Goal: Task Accomplishment & Management: Manage account settings

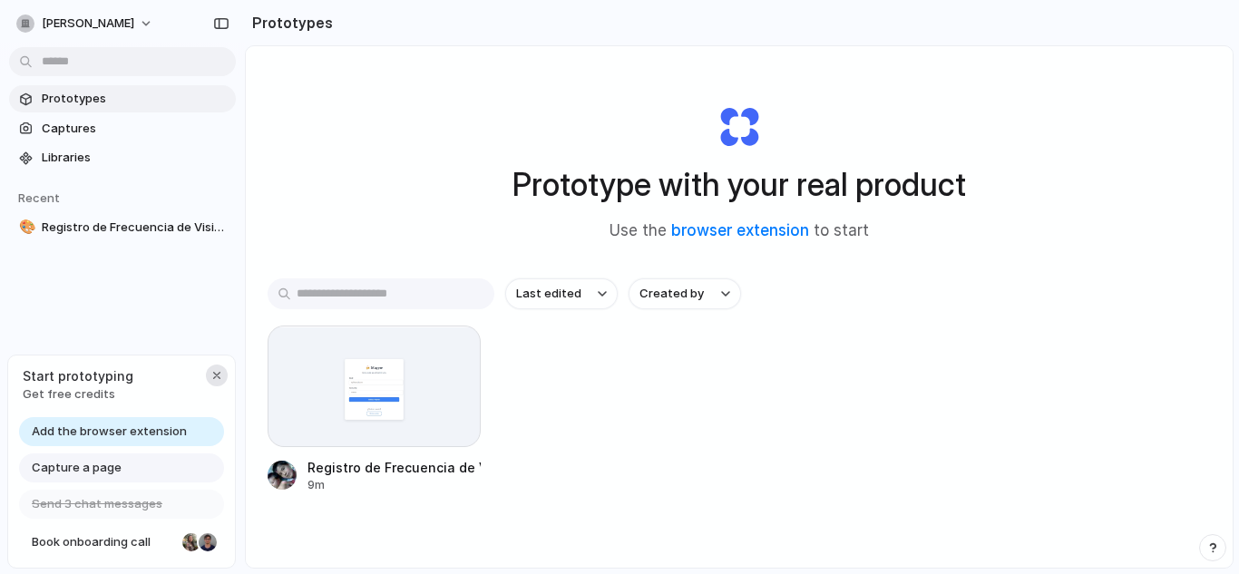
click at [216, 365] on button "button" at bounding box center [217, 376] width 22 height 22
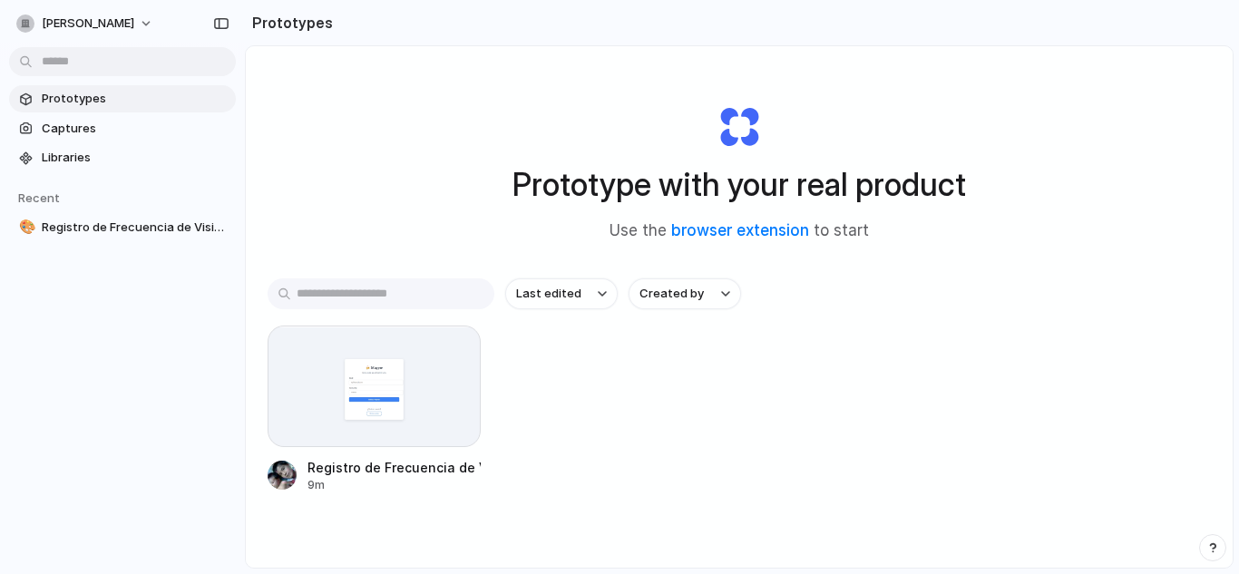
click at [336, 281] on input "text" at bounding box center [381, 293] width 227 height 31
click at [147, 336] on div "Prototypes Captures Libraries Recent 🎨 Registro de Frecuencia de Visitas a Bare…" at bounding box center [122, 239] width 245 height 479
click at [97, 156] on span "Libraries" at bounding box center [135, 158] width 187 height 18
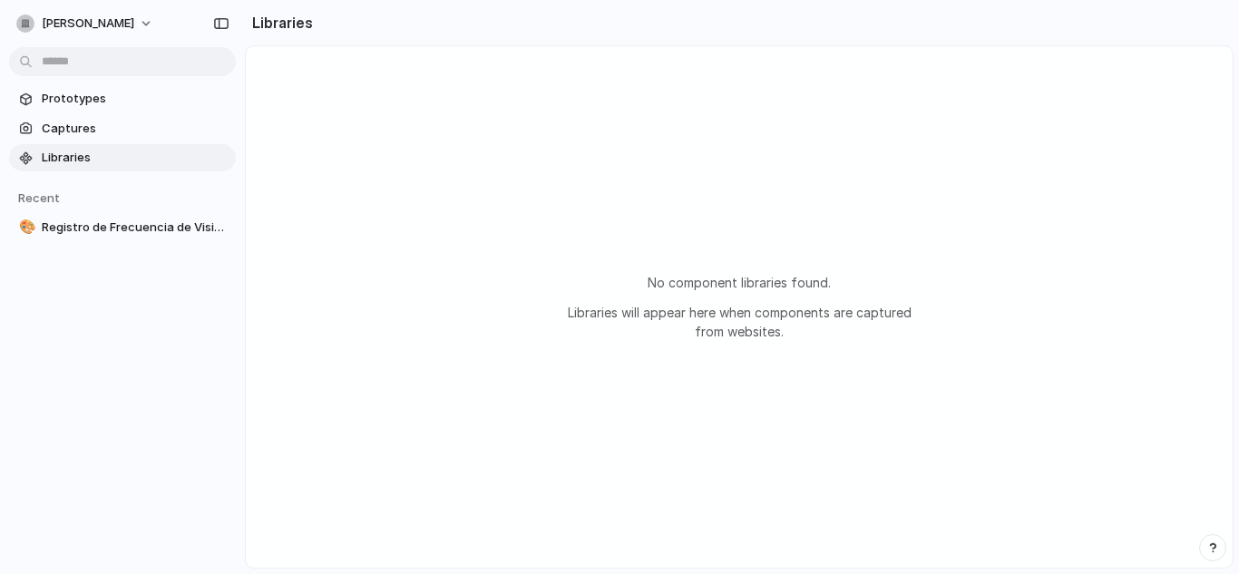
drag, startPoint x: 73, startPoint y: 239, endPoint x: 0, endPoint y: 617, distance: 385.2
click at [0, 573] on html "jesus-santiago-martinez-gomez Prototypes Captures Libraries Recent 🎨 Registro d…" at bounding box center [619, 287] width 1239 height 574
click at [102, 101] on span "Prototypes" at bounding box center [135, 99] width 187 height 18
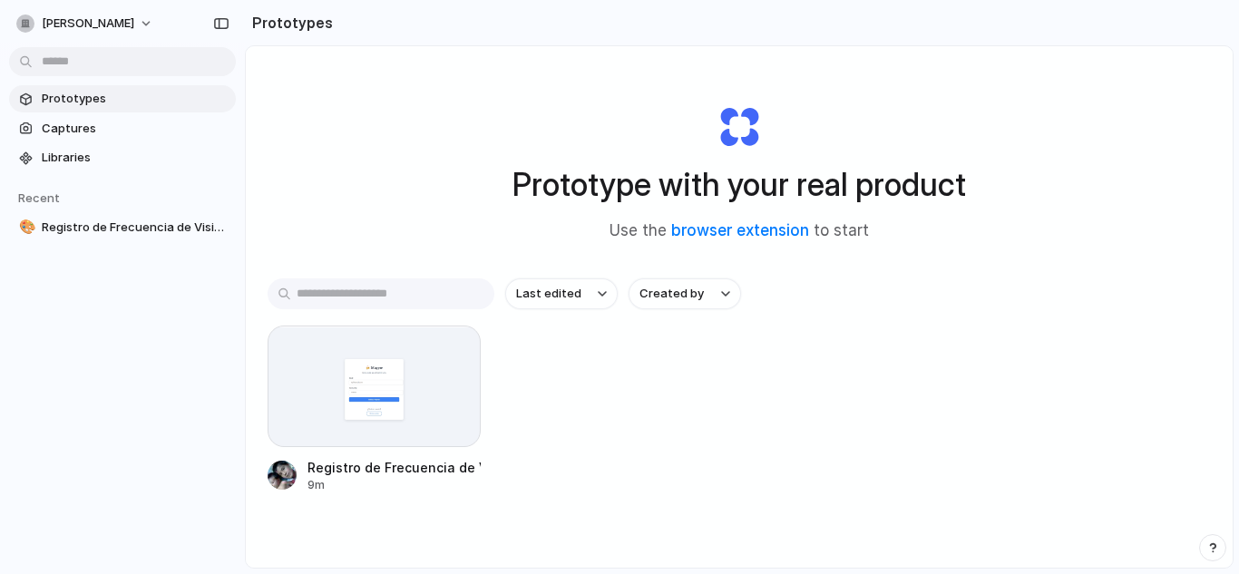
click at [408, 292] on input "text" at bounding box center [381, 293] width 227 height 31
click at [234, 25] on button "button" at bounding box center [221, 23] width 29 height 29
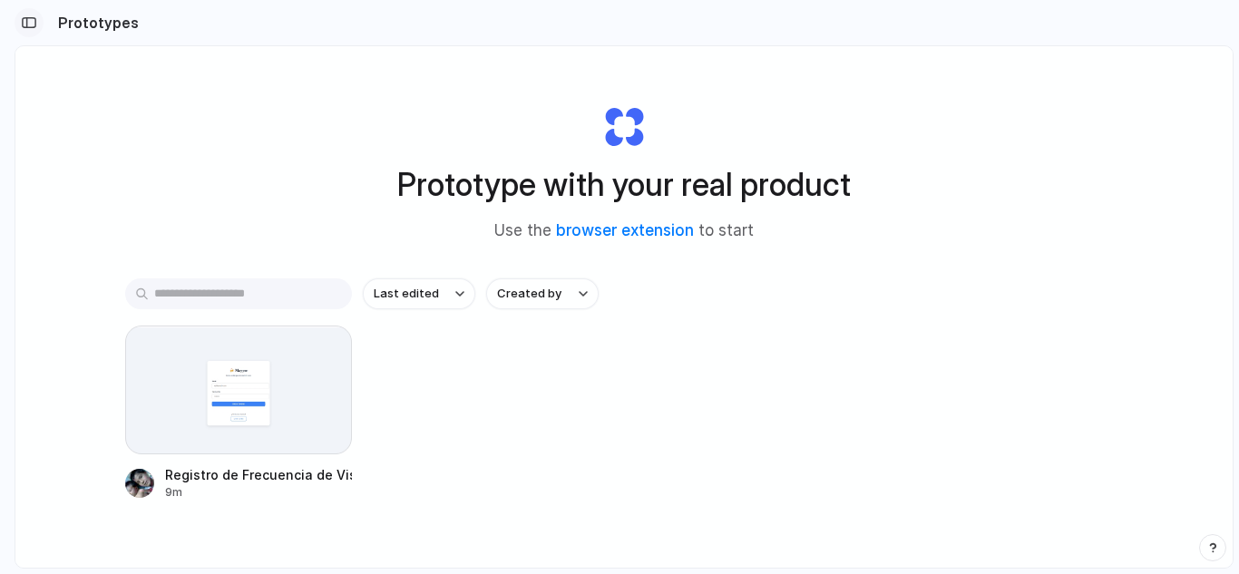
click at [24, 22] on div "button" at bounding box center [29, 22] width 16 height 13
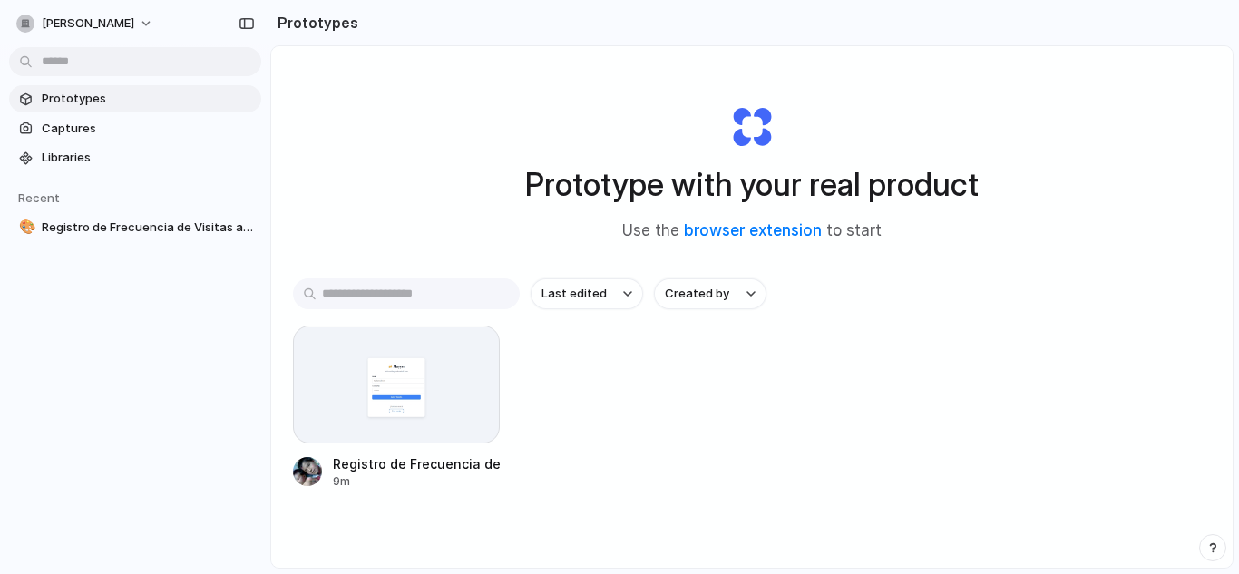
drag, startPoint x: 244, startPoint y: 78, endPoint x: 270, endPoint y: 85, distance: 27.3
click at [237, 18] on button "button" at bounding box center [246, 23] width 29 height 29
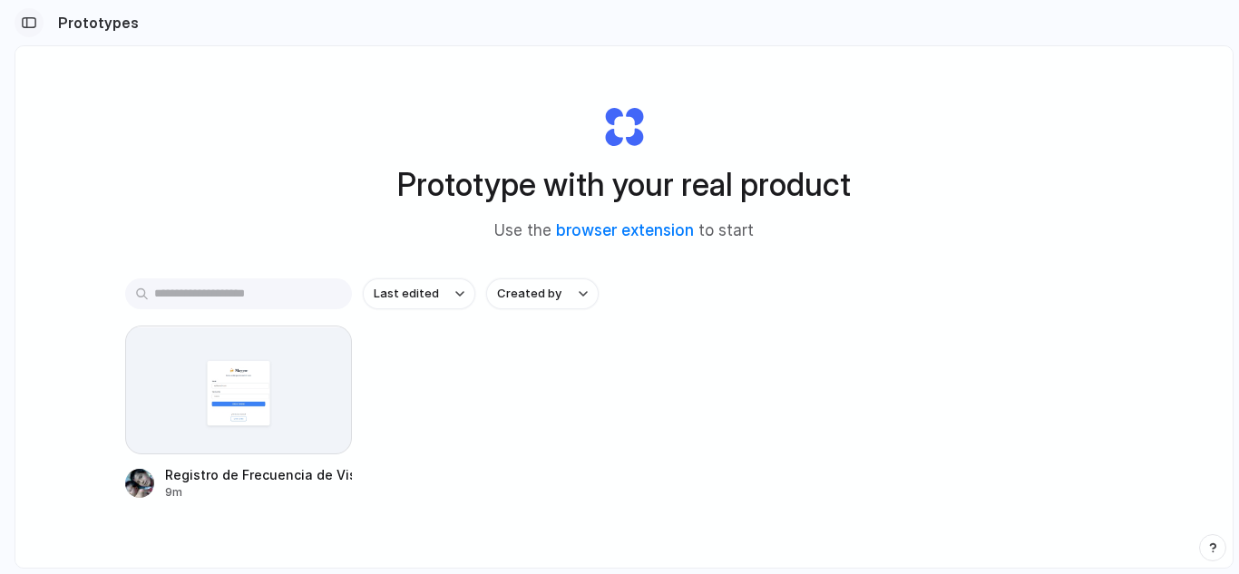
click at [36, 18] on div "button" at bounding box center [29, 22] width 16 height 13
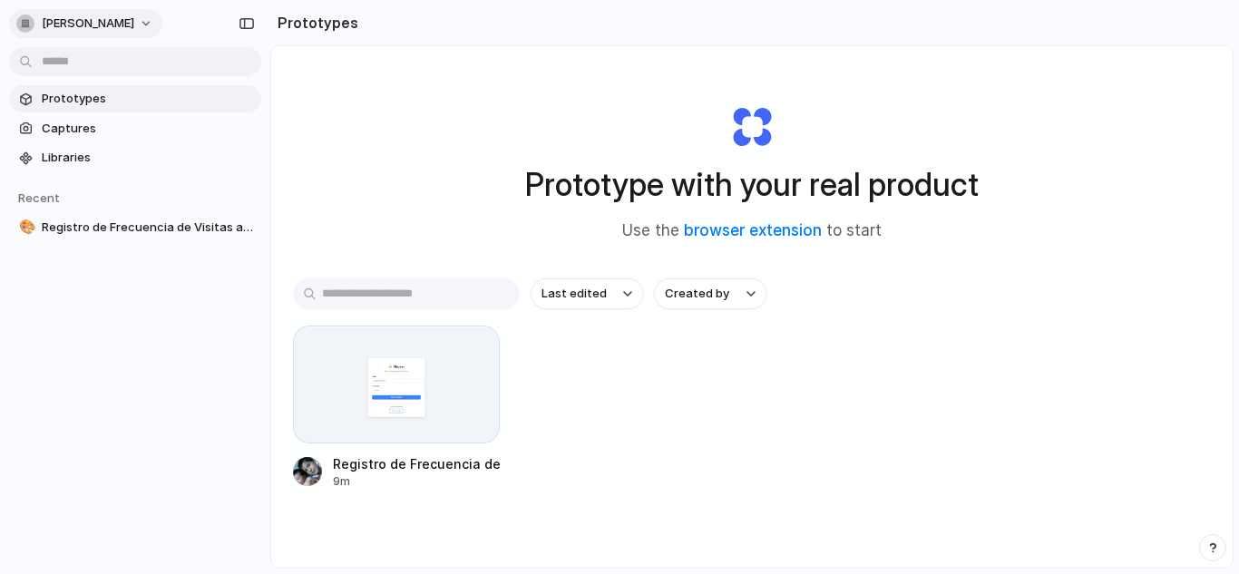
click at [15, 18] on button "[PERSON_NAME]" at bounding box center [85, 23] width 153 height 29
click at [100, 305] on div "Settings Invite members Change theme Sign out" at bounding box center [619, 287] width 1239 height 574
click at [26, 31] on div "button" at bounding box center [25, 24] width 18 height 18
drag, startPoint x: 26, startPoint y: 31, endPoint x: 25, endPoint y: 21, distance: 10.0
click at [21, 27] on div "button" at bounding box center [25, 24] width 18 height 18
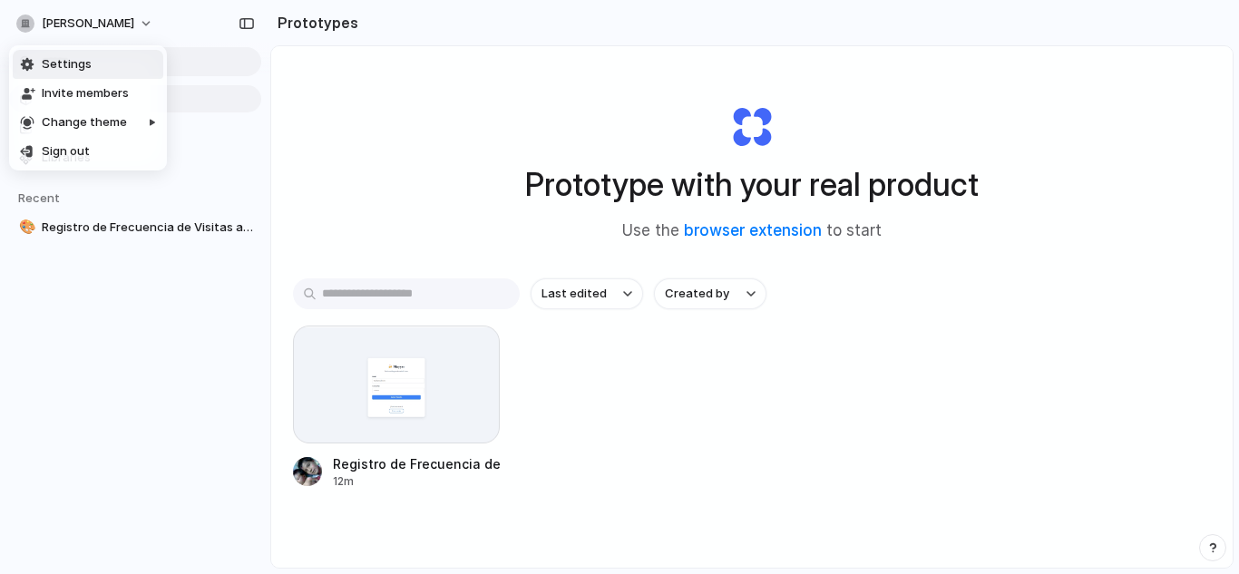
click at [79, 63] on span "Settings" at bounding box center [67, 64] width 50 height 18
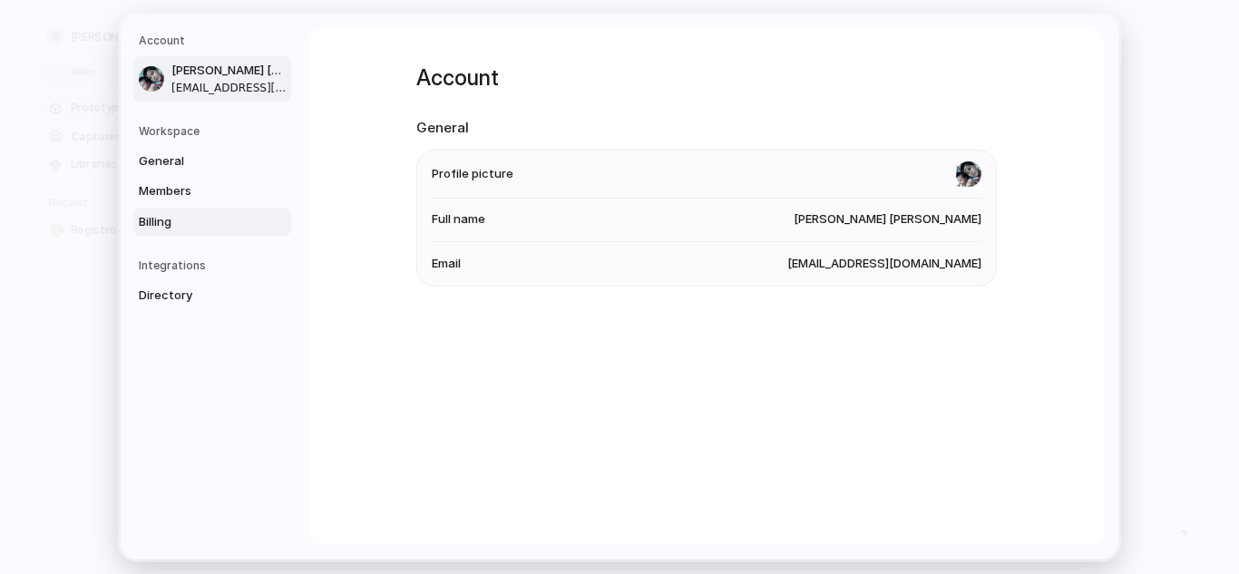
click at [173, 230] on link "Billing" at bounding box center [212, 221] width 158 height 29
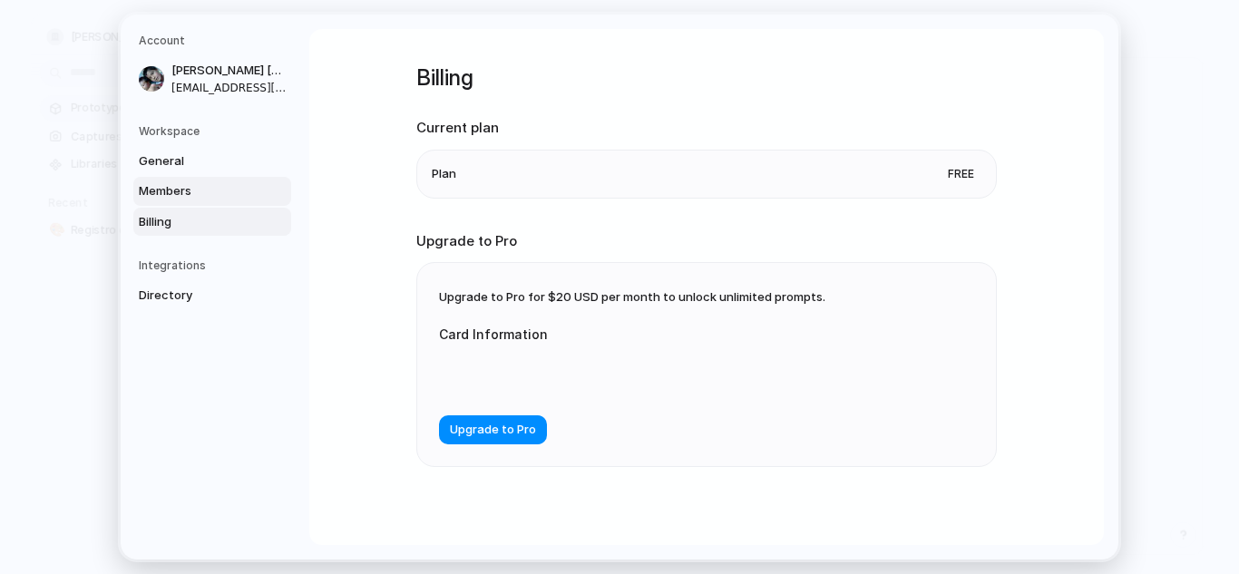
click at [157, 179] on link "Members" at bounding box center [212, 191] width 158 height 29
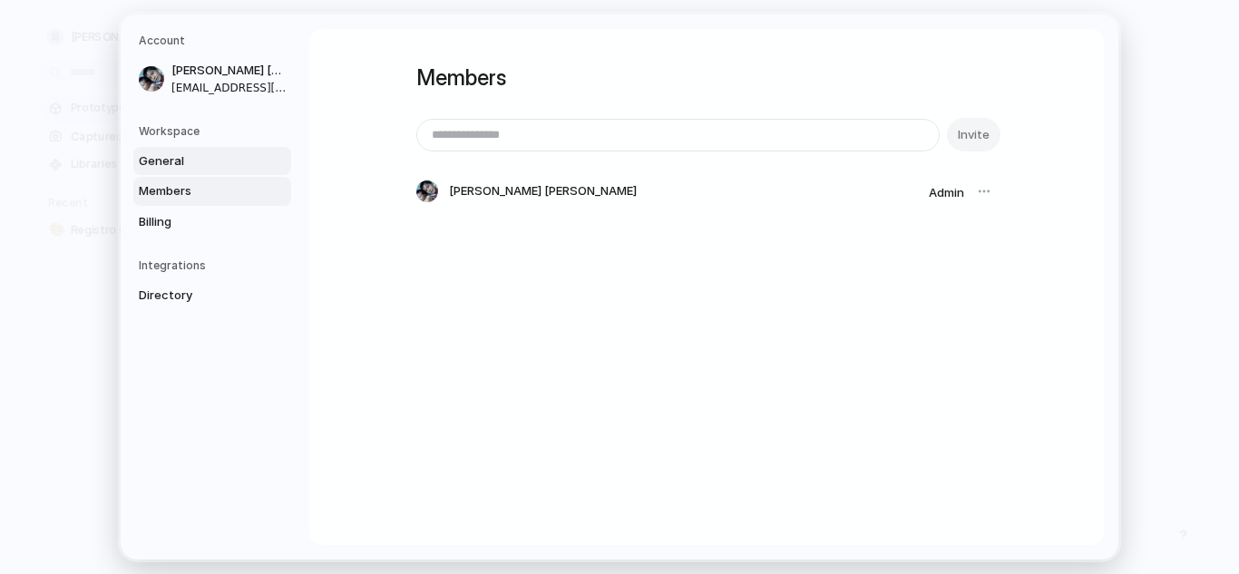
click at [182, 161] on span "General" at bounding box center [197, 160] width 116 height 18
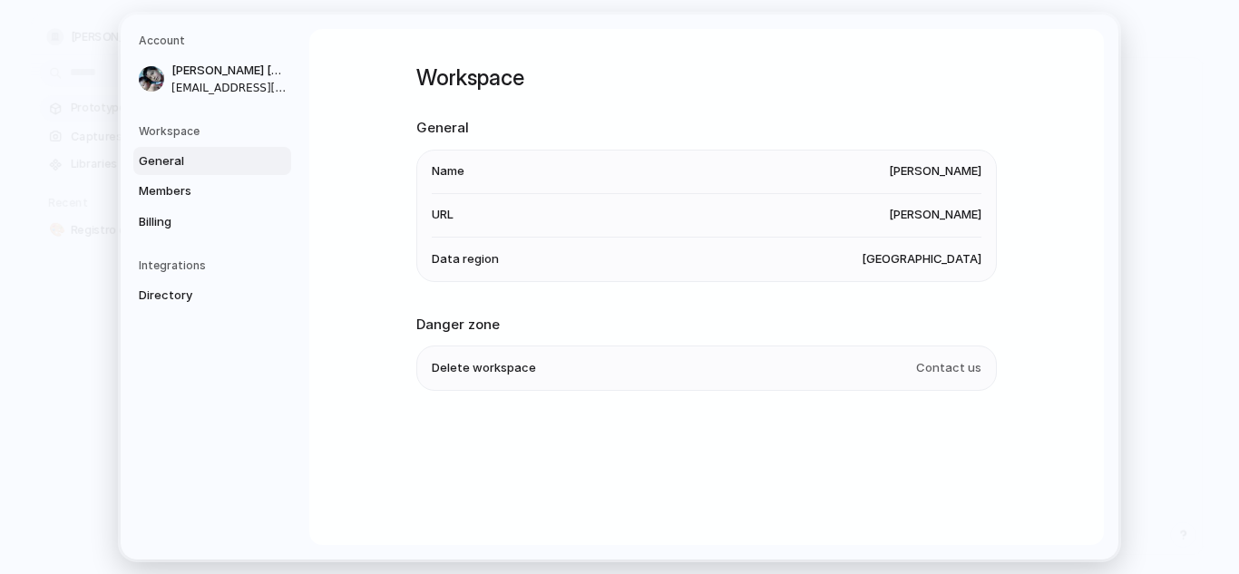
drag, startPoint x: 101, startPoint y: 96, endPoint x: 112, endPoint y: 91, distance: 13.0
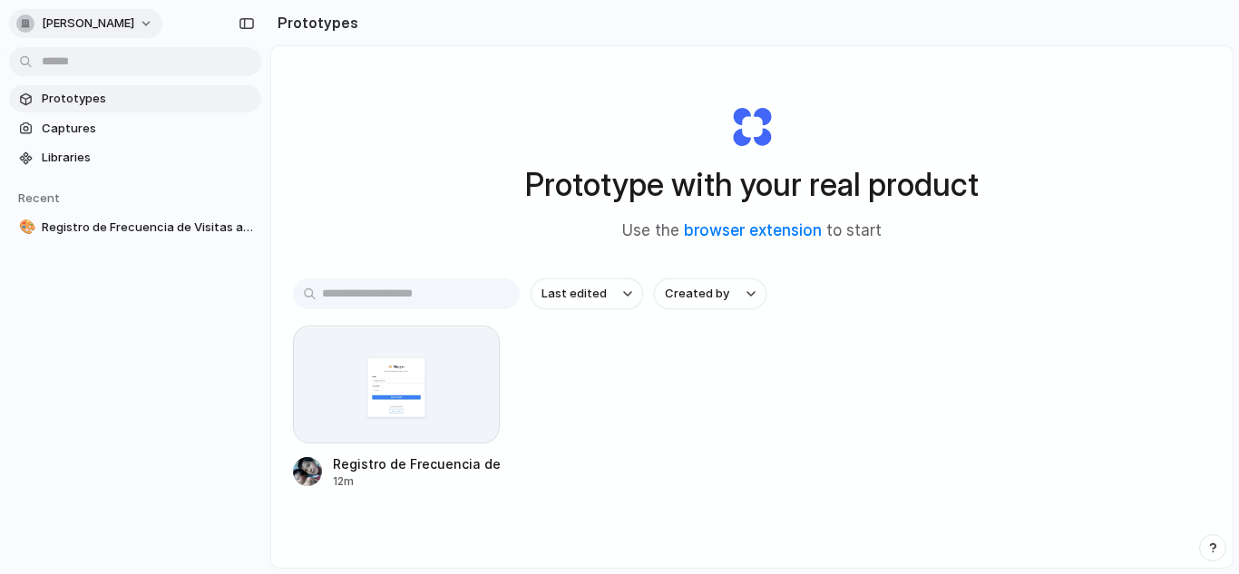
click at [24, 15] on div "[PERSON_NAME]" at bounding box center [75, 24] width 118 height 18
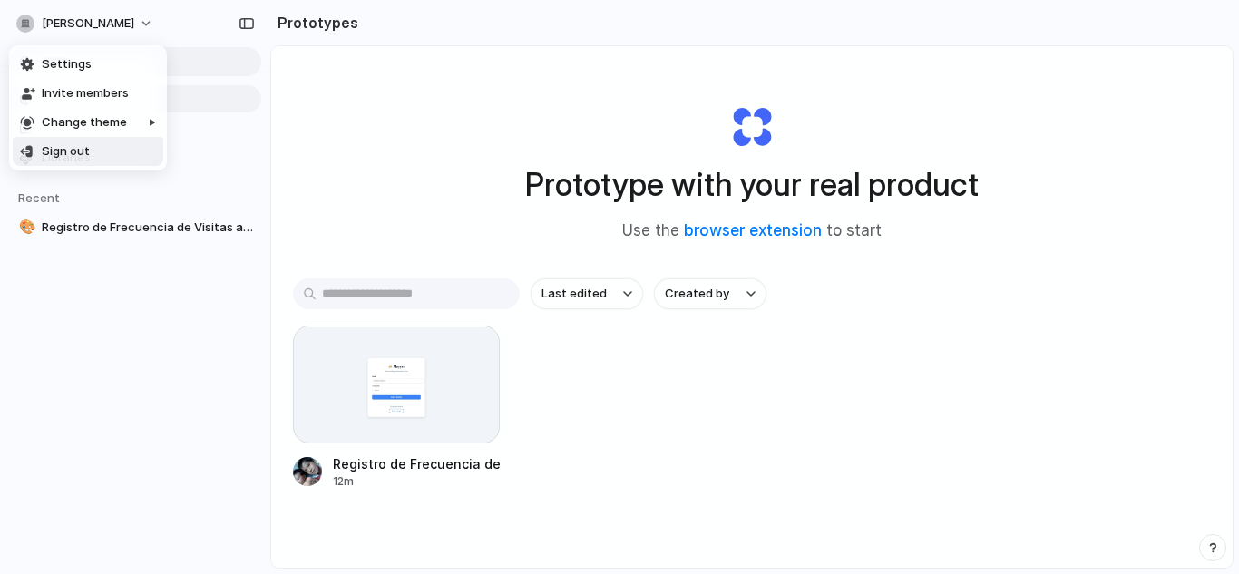
click at [65, 156] on span "Sign out" at bounding box center [66, 151] width 48 height 18
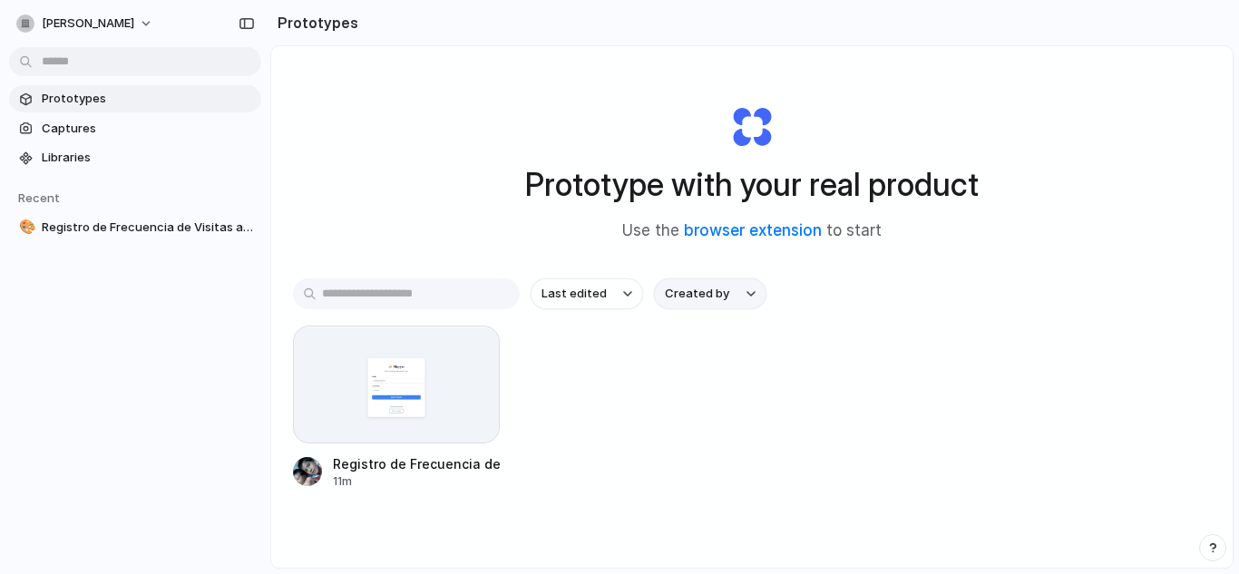
click at [750, 295] on div "button" at bounding box center [750, 293] width 9 height 7
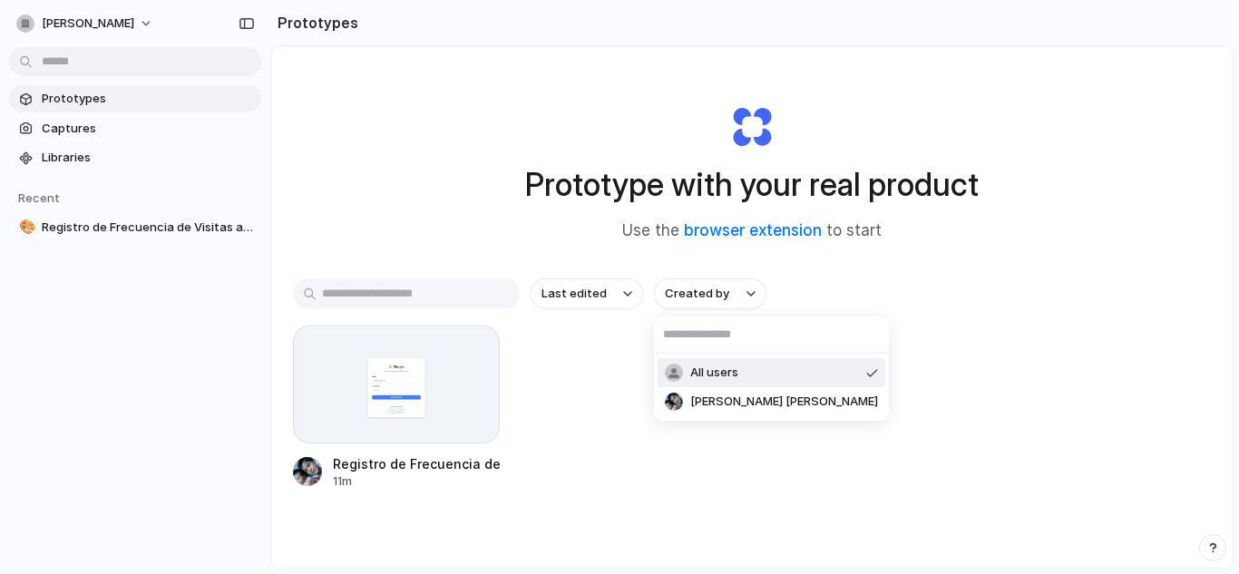
click at [638, 348] on div "All users jesus santiago martinez gomez" at bounding box center [619, 287] width 1239 height 574
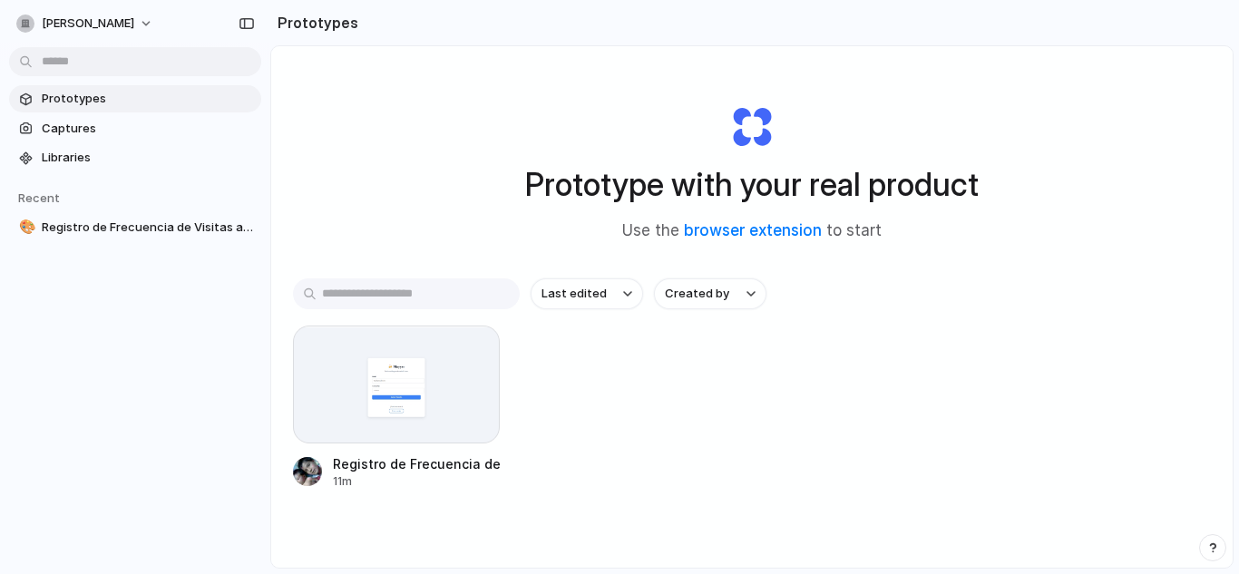
click at [606, 266] on div "Prototype with your real product Use the browser extension to start Last edited…" at bounding box center [751, 355] width 961 height 618
click at [610, 296] on button "Last edited" at bounding box center [587, 293] width 112 height 31
click at [705, 382] on div "Last edited Last created Alphabetical" at bounding box center [619, 287] width 1239 height 574
click at [19, 26] on div "[PERSON_NAME]" at bounding box center [75, 24] width 118 height 18
drag, startPoint x: 98, startPoint y: 297, endPoint x: 71, endPoint y: 23, distance: 276.1
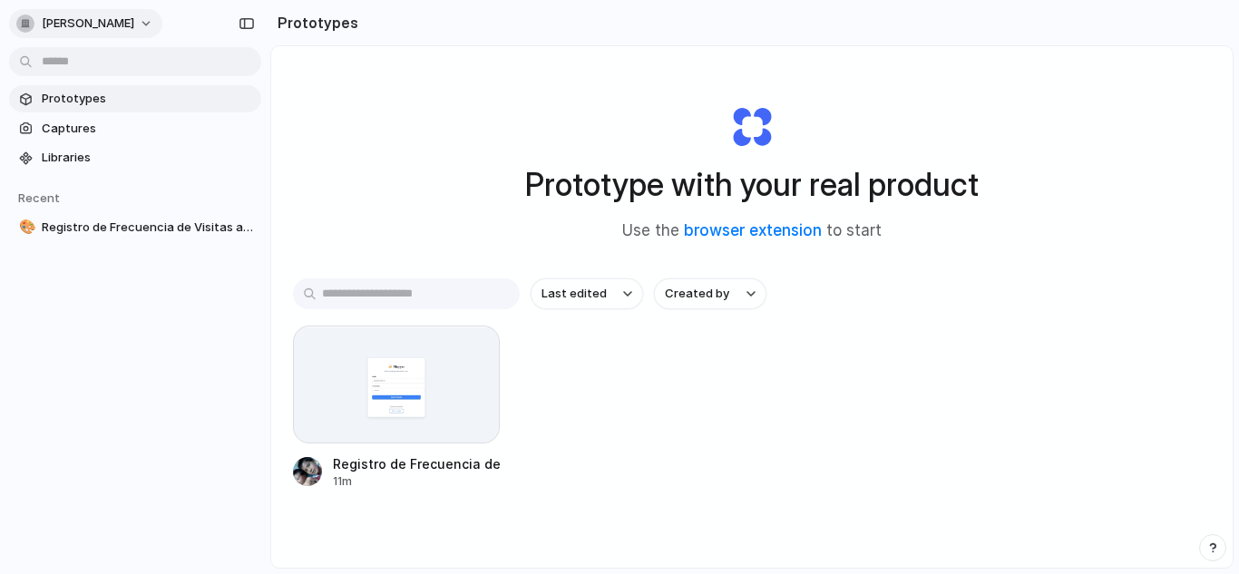
click at [71, 23] on span "[PERSON_NAME]" at bounding box center [88, 24] width 92 height 18
click at [81, 63] on span "Settings" at bounding box center [67, 64] width 50 height 18
click at [375, 405] on div at bounding box center [396, 385] width 207 height 118
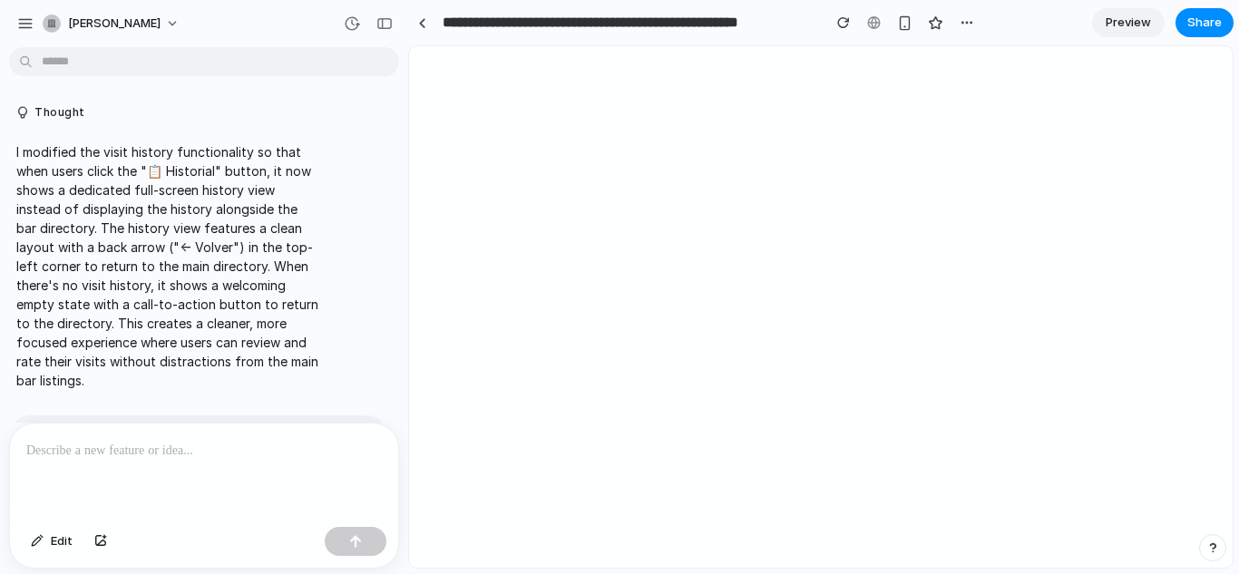
scroll to position [6302, 0]
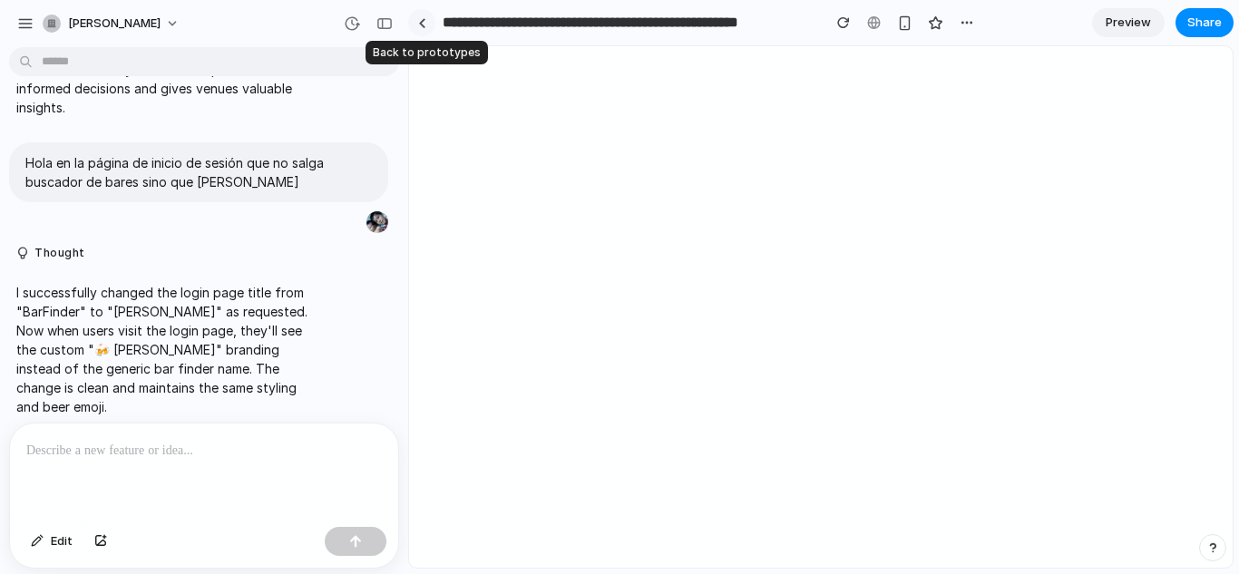
click at [420, 26] on div at bounding box center [422, 23] width 8 height 10
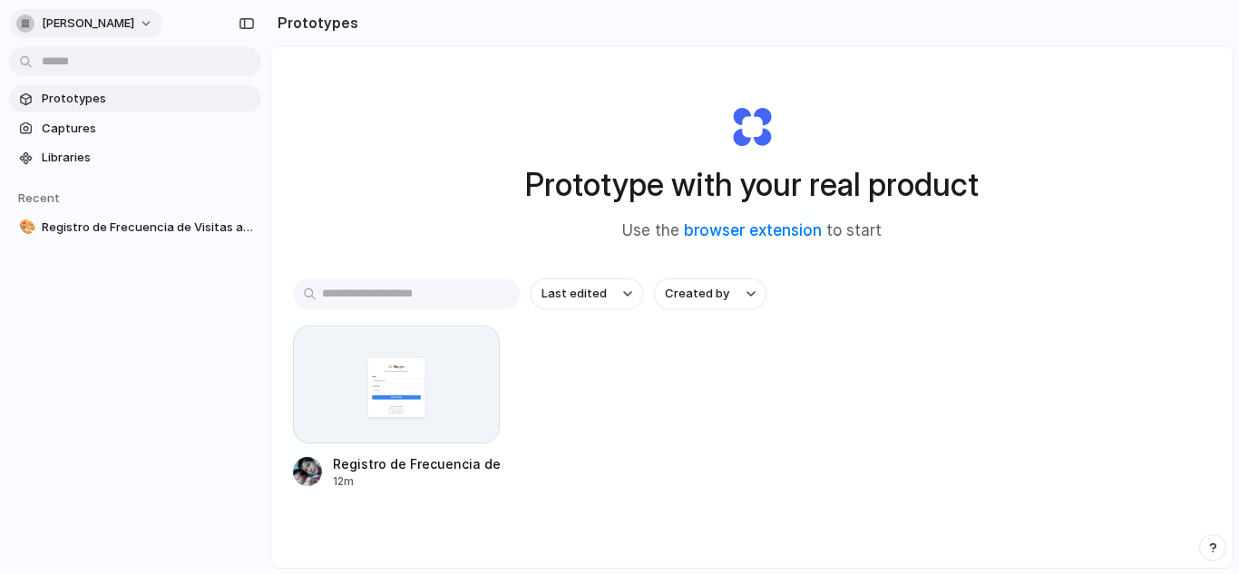
click at [31, 26] on div "button" at bounding box center [25, 24] width 18 height 18
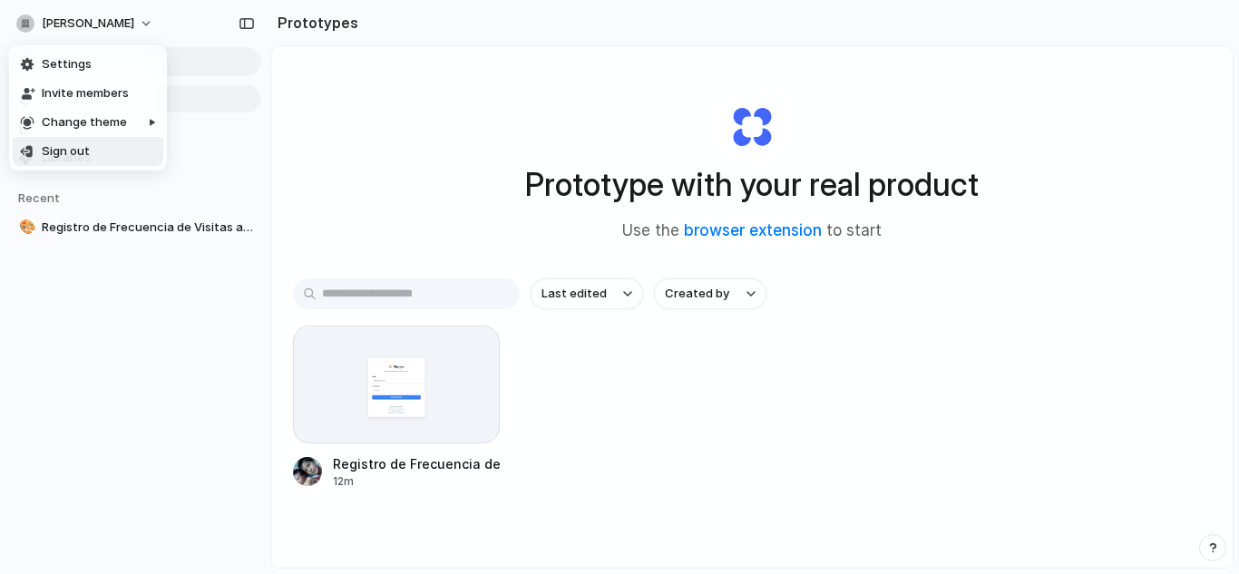
click at [58, 155] on span "Sign out" at bounding box center [66, 151] width 48 height 18
click at [111, 158] on span "Libraries" at bounding box center [148, 158] width 212 height 18
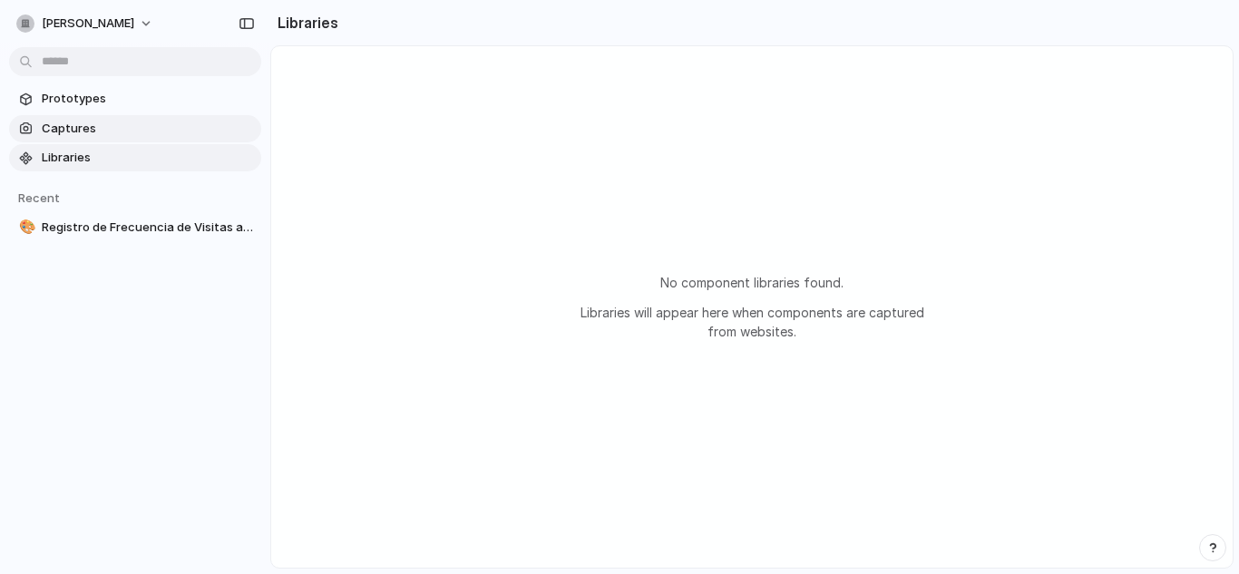
click at [117, 131] on span "Captures" at bounding box center [148, 129] width 212 height 18
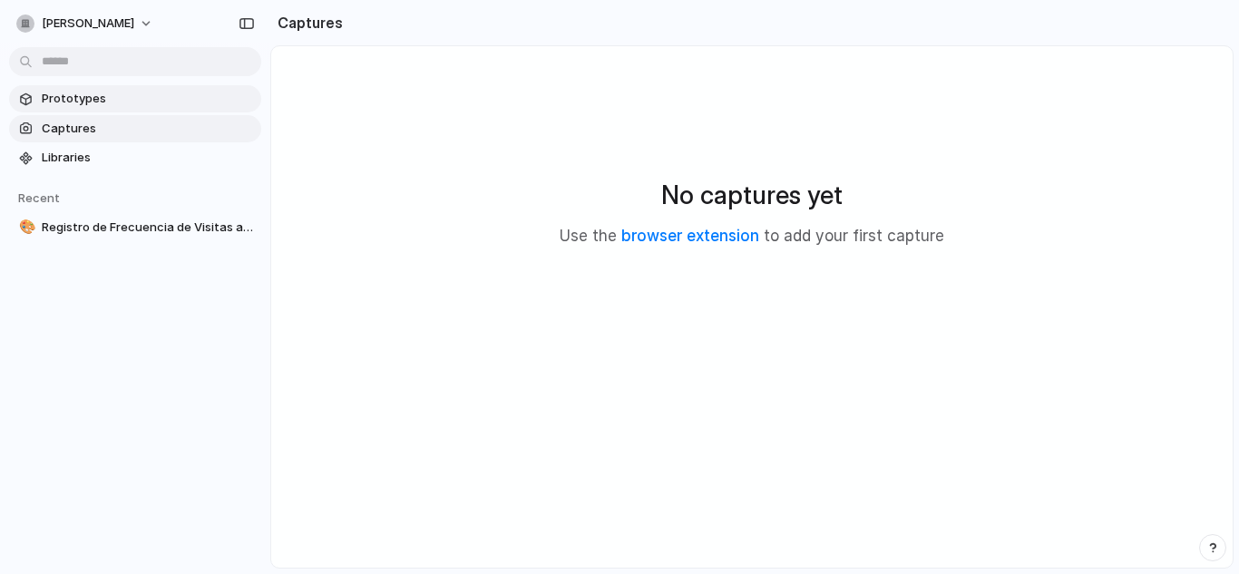
click at [119, 100] on span "Prototypes" at bounding box center [148, 99] width 212 height 18
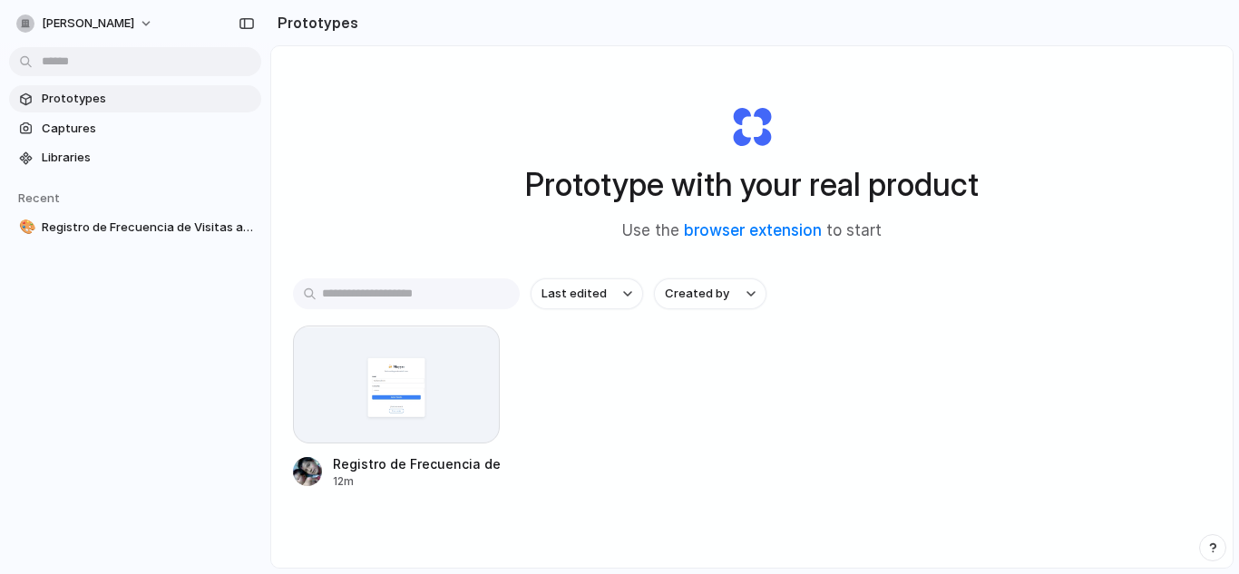
click at [361, 288] on input "text" at bounding box center [406, 293] width 227 height 31
